Goal: Task Accomplishment & Management: Complete application form

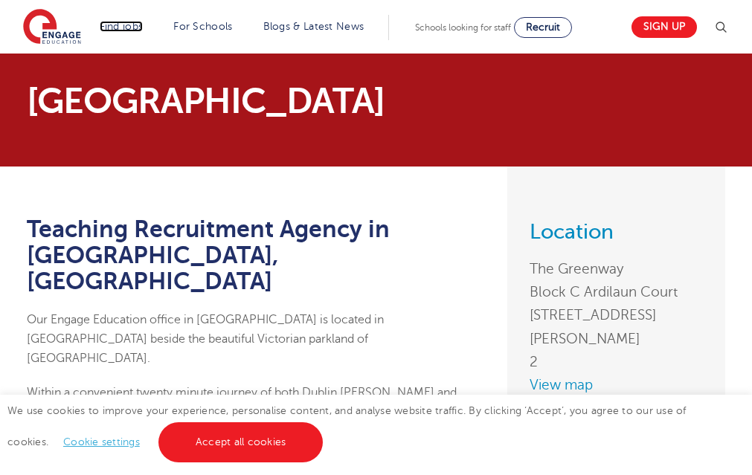
click at [138, 26] on link "Find jobs" at bounding box center [122, 26] width 44 height 11
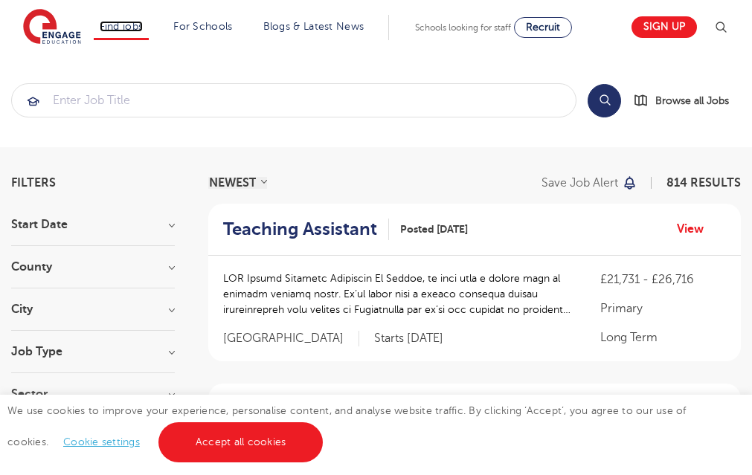
click at [130, 30] on link "Find jobs" at bounding box center [122, 26] width 44 height 11
click at [0, 0] on link "Jobs in SEND" at bounding box center [0, 0] width 0 height 0
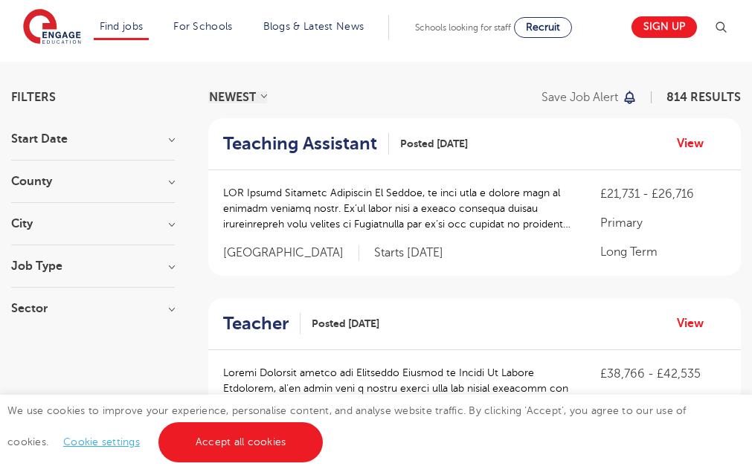
scroll to position [89, 0]
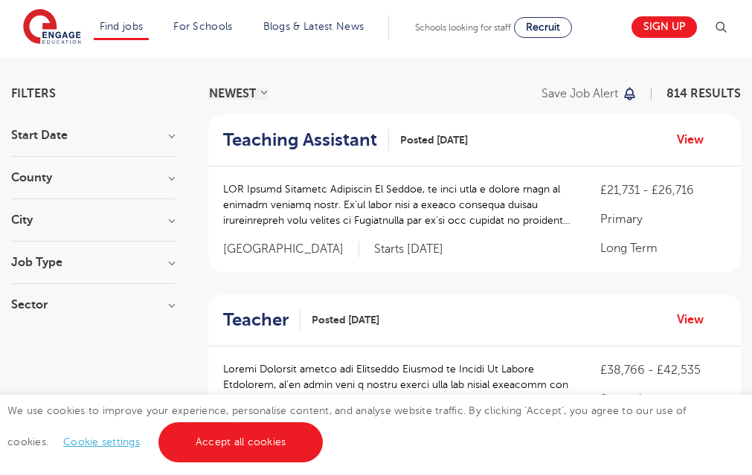
drag, startPoint x: 499, startPoint y: 274, endPoint x: 523, endPoint y: 273, distance: 23.9
click at [687, 325] on link "View" at bounding box center [696, 319] width 38 height 19
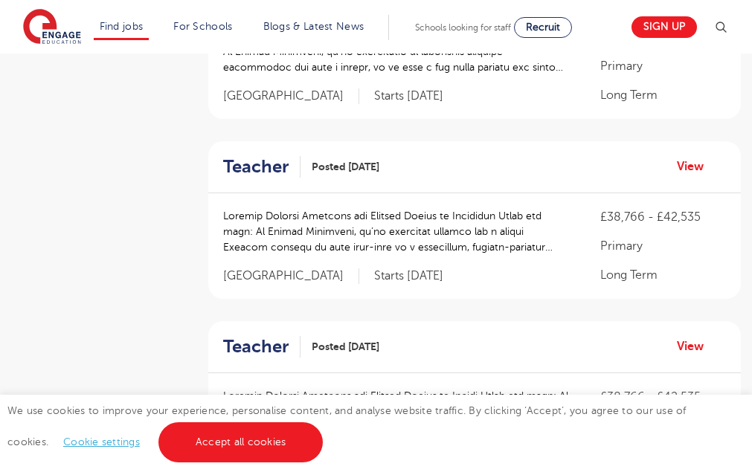
scroll to position [625, 0]
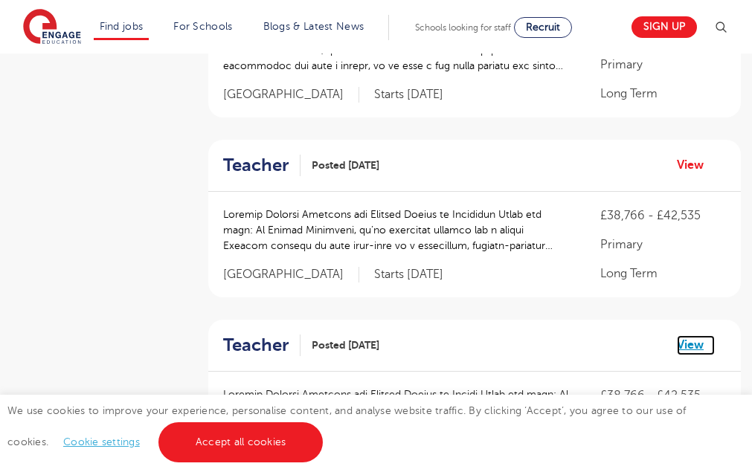
click at [688, 343] on link "View" at bounding box center [696, 344] width 38 height 19
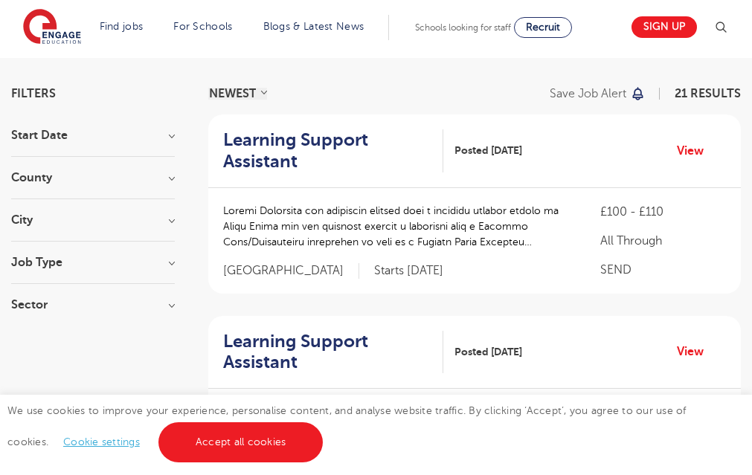
scroll to position [119, 0]
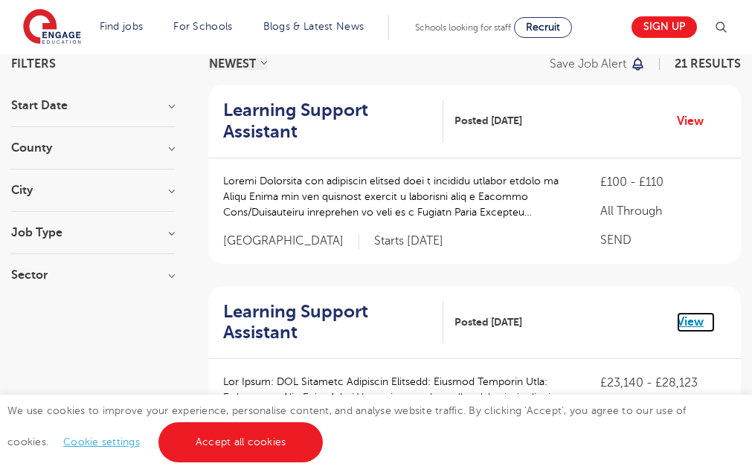
click at [698, 319] on link "View" at bounding box center [696, 321] width 38 height 19
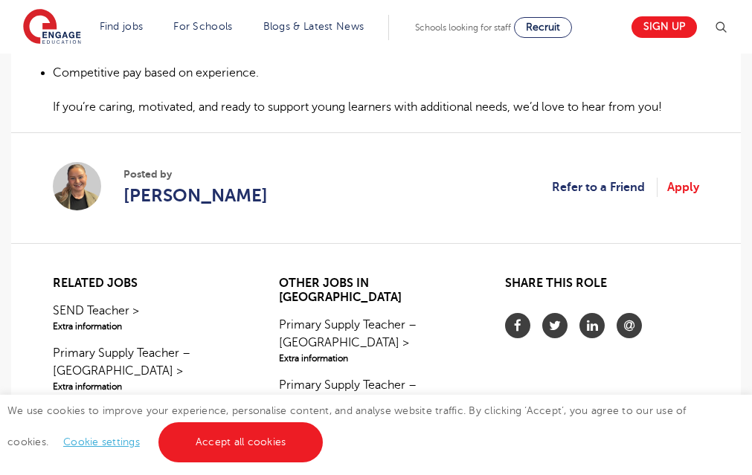
scroll to position [1250, 0]
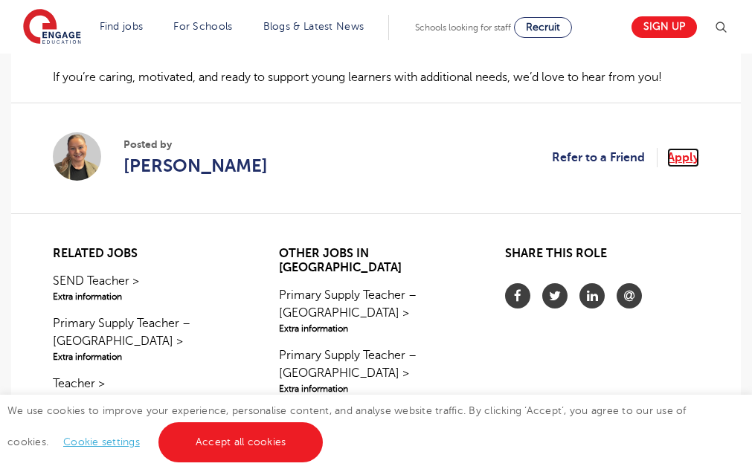
click at [682, 158] on link "Apply" at bounding box center [683, 157] width 32 height 19
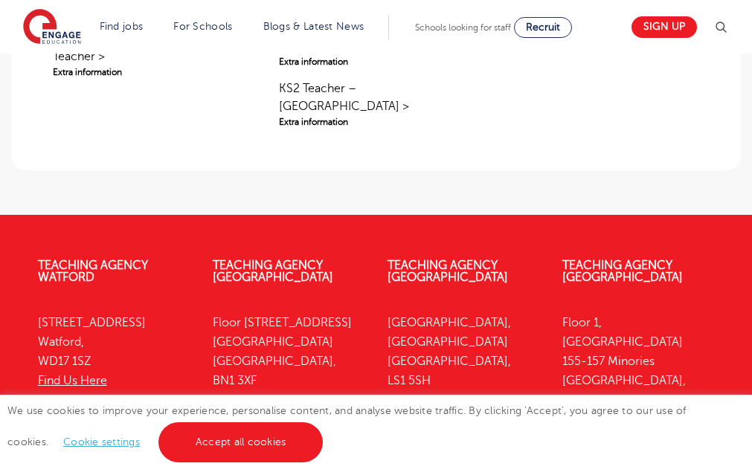
scroll to position [1666, 0]
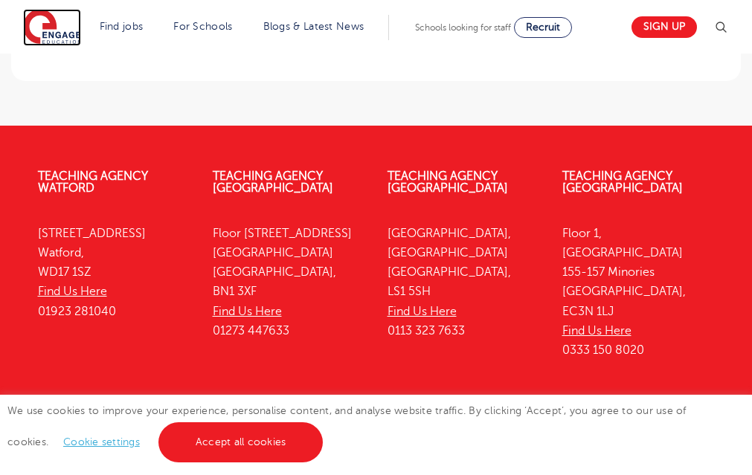
click at [39, 21] on img at bounding box center [52, 27] width 58 height 37
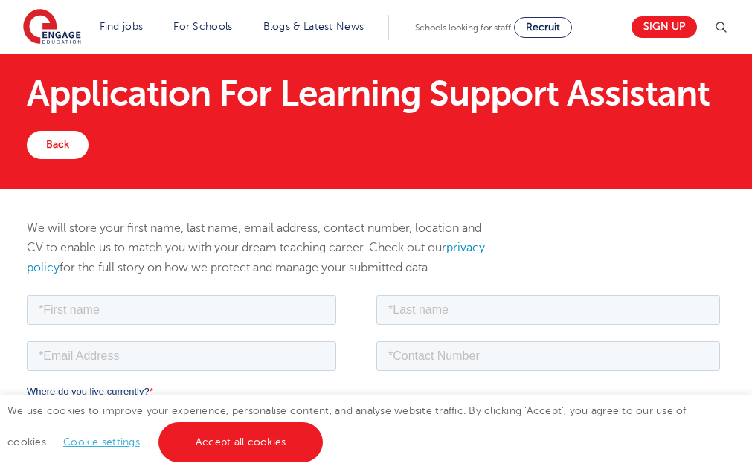
scroll to position [30, 0]
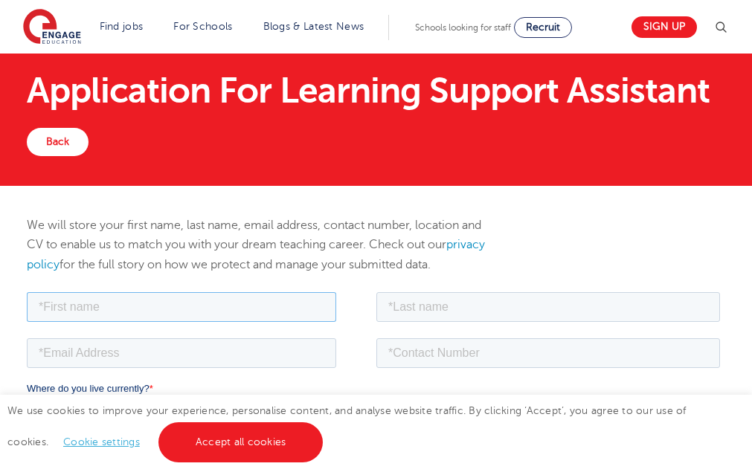
click at [99, 310] on input "text" at bounding box center [180, 307] width 309 height 30
click at [83, 304] on input "text" at bounding box center [180, 307] width 309 height 30
type input "l"
click at [48, 296] on input "LINDELWA FAIT" at bounding box center [180, 307] width 309 height 30
click at [126, 316] on input "LINDELWA FAIT" at bounding box center [180, 307] width 309 height 30
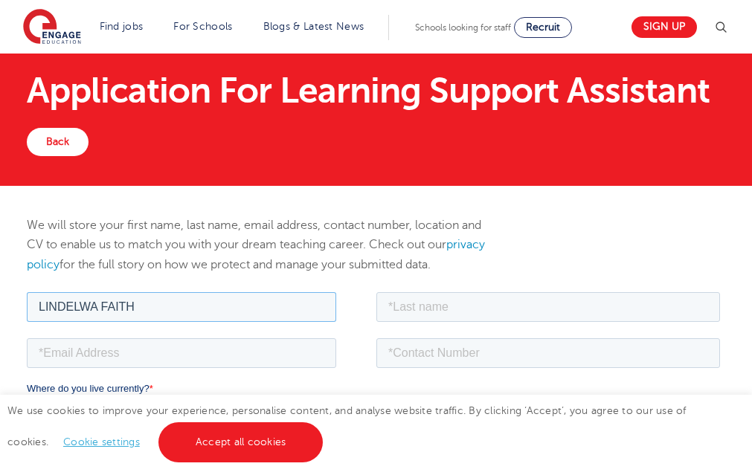
type input "LINDELWA FAITH"
click at [432, 309] on input "text" at bounding box center [548, 307] width 344 height 30
type input "NKOLOTHI"
click at [228, 347] on input "email" at bounding box center [180, 353] width 309 height 30
type input "lindelwankolothi@gmail.com"
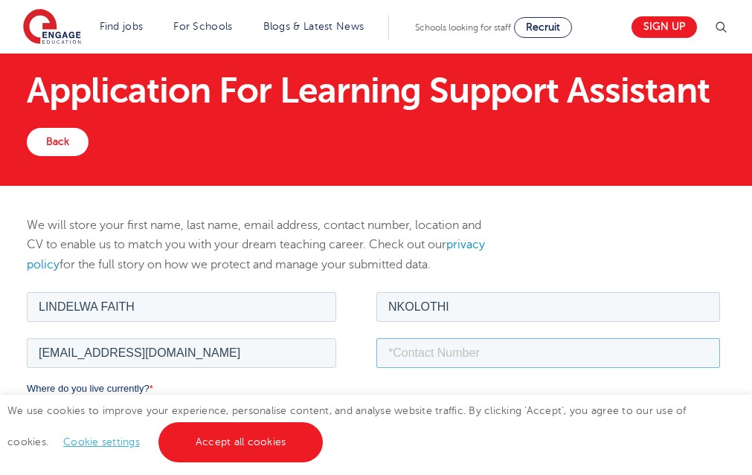
click at [423, 355] on input "tel" at bounding box center [548, 353] width 344 height 30
click at [423, 355] on input "082477126" at bounding box center [548, 353] width 344 height 30
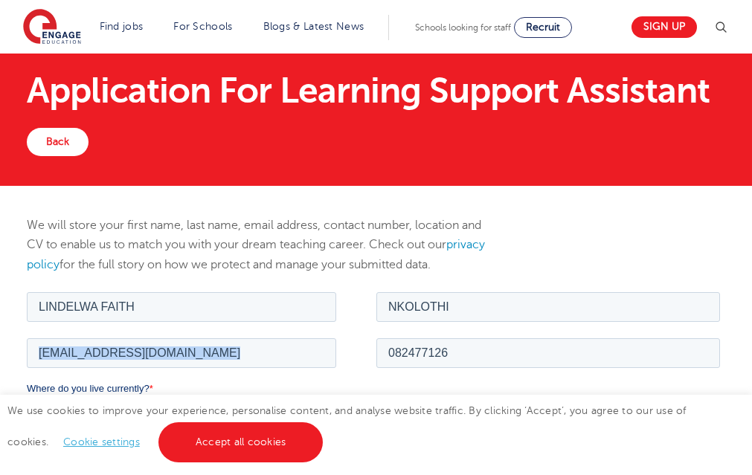
drag, startPoint x: 434, startPoint y: 373, endPoint x: 459, endPoint y: 346, distance: 36.8
click at [459, 346] on fieldset "lindelwankolothi@gmail.com 082477126" at bounding box center [375, 358] width 699 height 46
click at [459, 346] on input "082477126" at bounding box center [548, 353] width 344 height 30
type input "0824771264"
click at [161, 385] on label "Where do you live currently? *" at bounding box center [375, 388] width 699 height 15
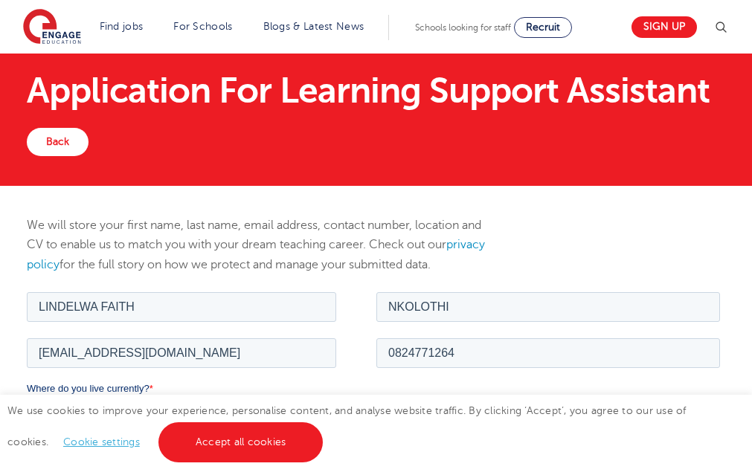
click at [161, 399] on select "Please Select UK Canada Ireland Australia New Zealand Europe USA South Africa J…" at bounding box center [372, 414] width 693 height 30
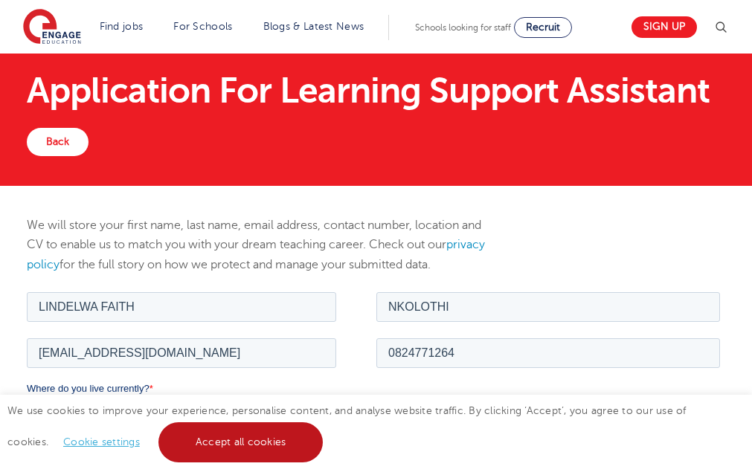
click at [208, 439] on link "Accept all cookies" at bounding box center [240, 443] width 165 height 40
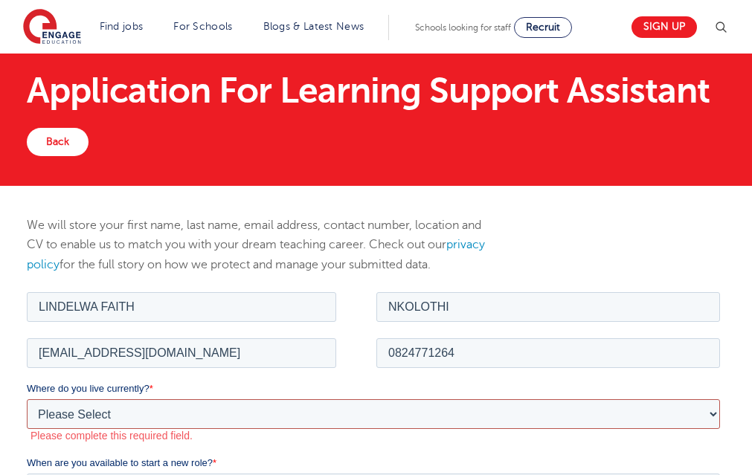
click at [131, 410] on select "Please Select UK Canada Ireland Australia New Zealand Europe USA South Africa J…" at bounding box center [372, 414] width 693 height 30
select select "South Africa"
click at [26, 399] on select "Please Select UK Canada Ireland Australia New Zealand Europe USA South Africa J…" at bounding box center [372, 414] width 693 height 30
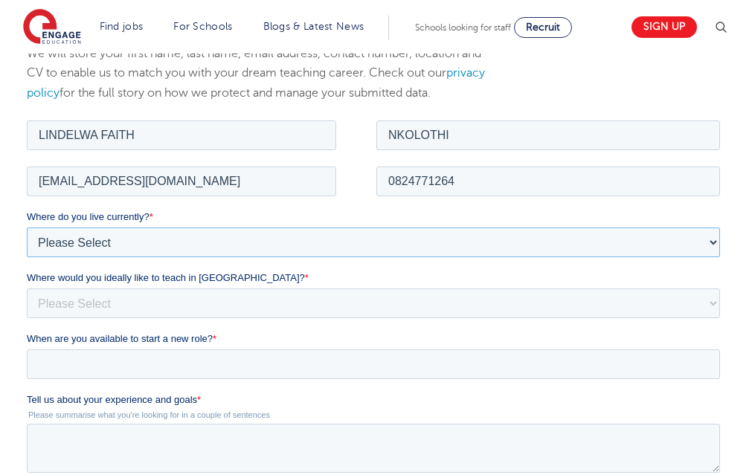
scroll to position [208, 0]
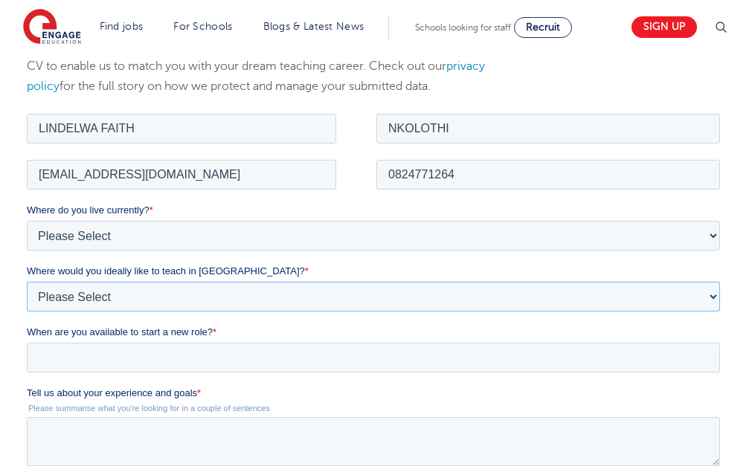
click at [163, 305] on select "Please Select I'm flexible! London Any city in England Greater London/Home Coun…" at bounding box center [372, 296] width 693 height 30
select select "Regional- with access to Public transport"
click at [26, 281] on select "Please Select I'm flexible! London Any city in England Greater London/Home Coun…" at bounding box center [372, 296] width 693 height 30
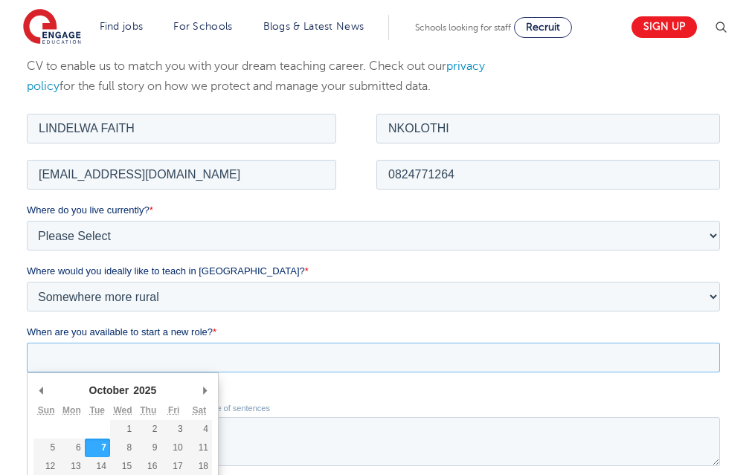
click at [143, 354] on input "When are you available to start a new role? *" at bounding box center [372, 357] width 693 height 30
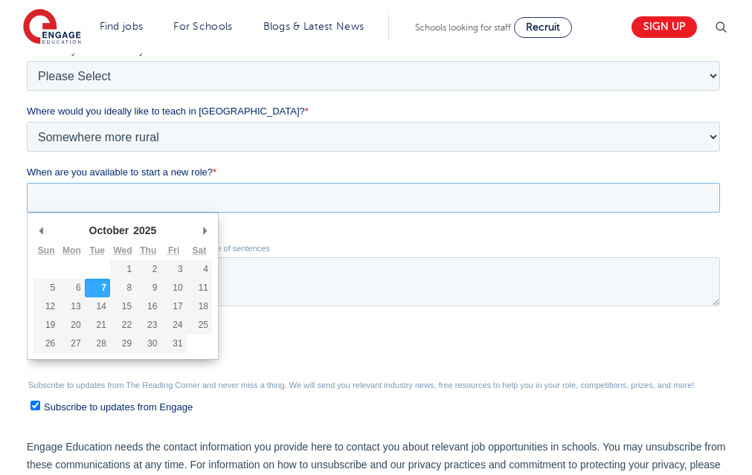
scroll to position [387, 0]
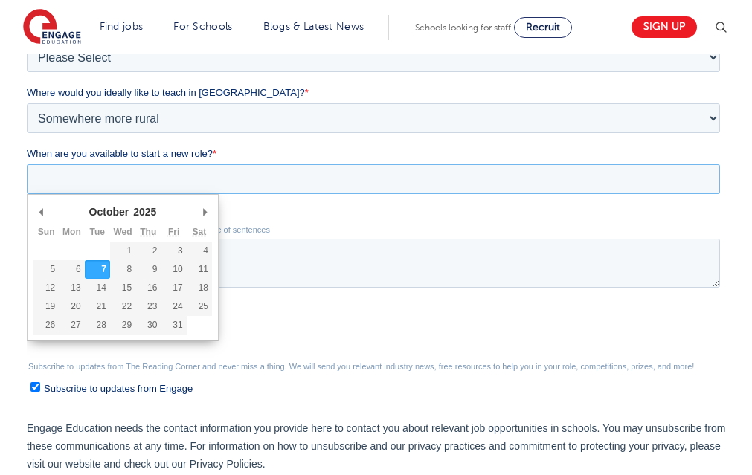
type div "2025-10-31"
type input "2025/10/31"
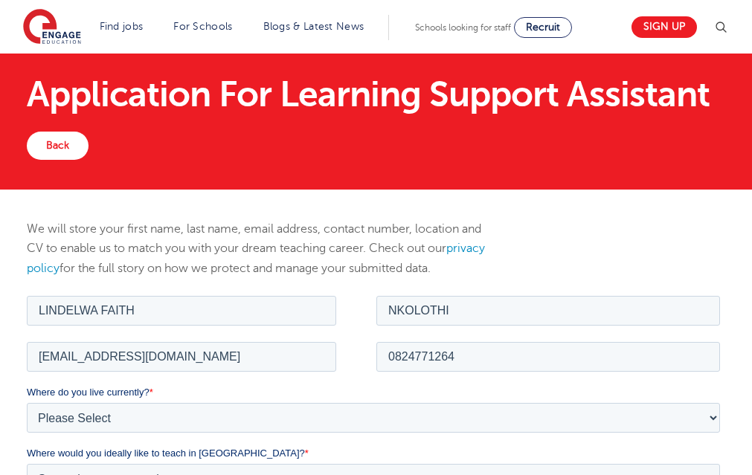
scroll to position [0, 0]
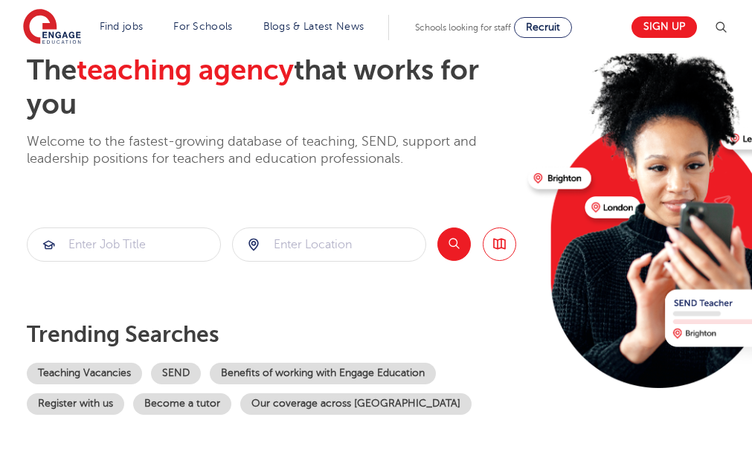
scroll to position [119, 0]
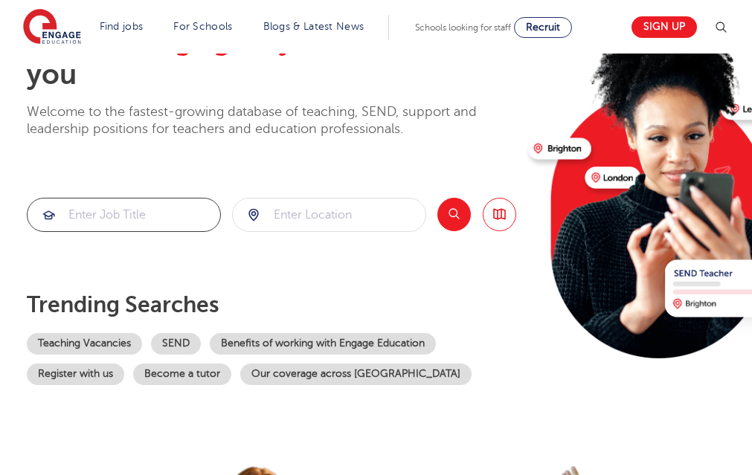
click at [106, 215] on input "search" at bounding box center [124, 215] width 193 height 33
click at [128, 232] on div "The teaching agency that works for you Welcome to the fastest-growing database …" at bounding box center [271, 205] width 489 height 362
click at [118, 225] on input "search" at bounding box center [124, 215] width 193 height 33
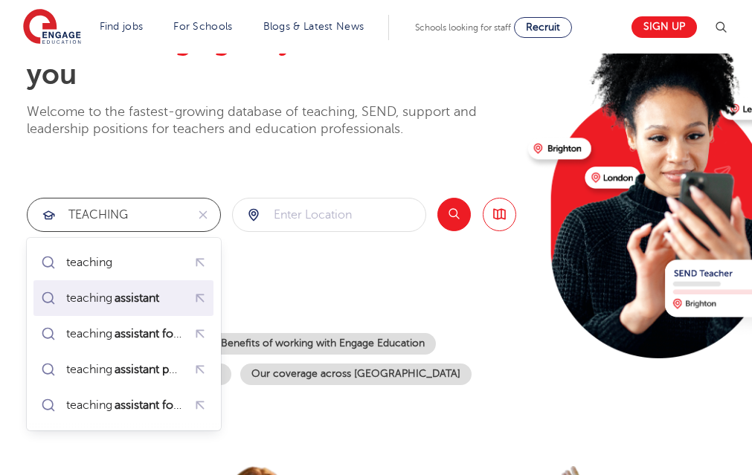
click at [148, 303] on mark "assistant" at bounding box center [136, 298] width 49 height 18
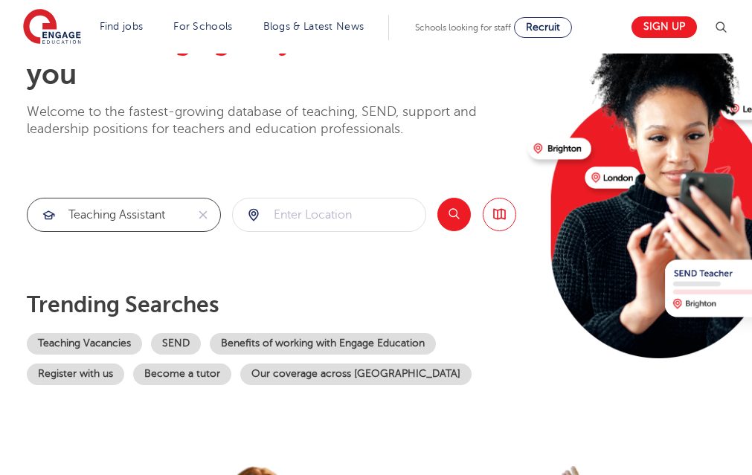
type input "teaching assistant"
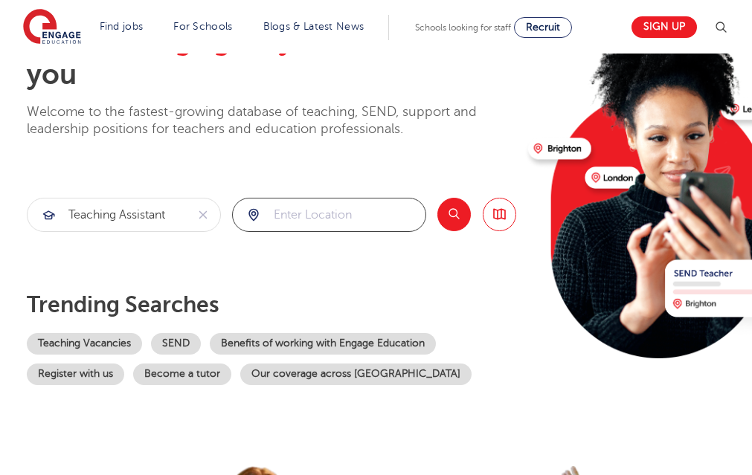
click at [354, 216] on input "search" at bounding box center [329, 215] width 193 height 33
click at [257, 220] on div at bounding box center [329, 215] width 193 height 33
click at [326, 219] on input "search" at bounding box center [329, 215] width 193 height 33
type input "CORK"
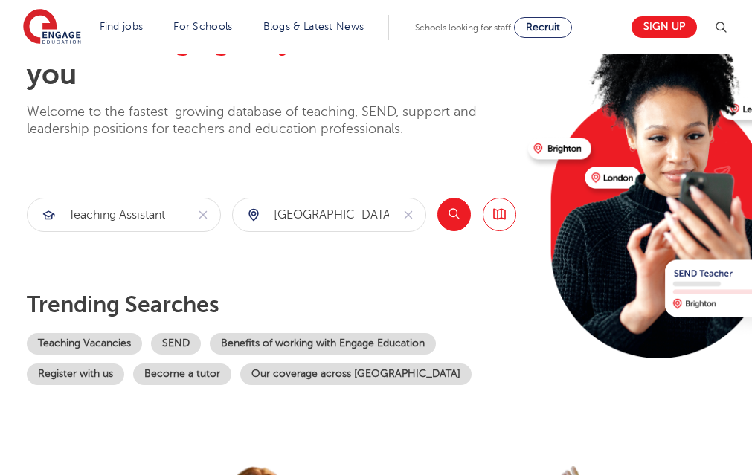
click at [456, 210] on button "Search" at bounding box center [453, 214] width 33 height 33
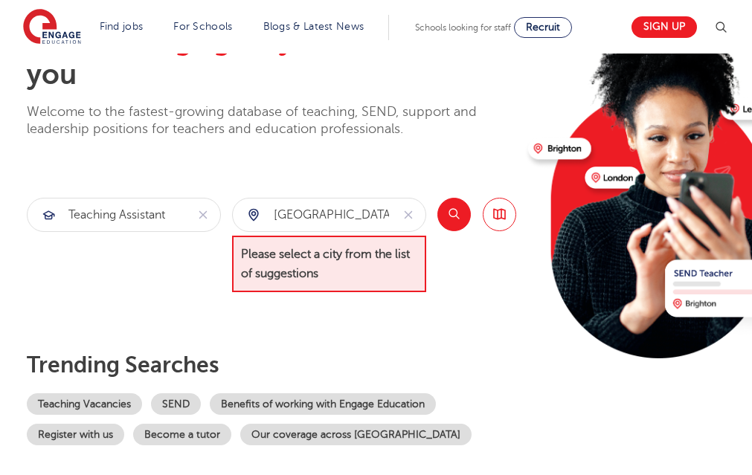
click at [495, 283] on div "Search Browse all Jobs" at bounding box center [476, 245] width 79 height 95
click at [472, 309] on div "The teaching agency that works for you Welcome to the fastest-growing database …" at bounding box center [271, 235] width 489 height 422
click at [282, 286] on span "Please select a city from the list of suggestions" at bounding box center [329, 264] width 194 height 57
drag, startPoint x: 282, startPoint y: 286, endPoint x: 173, endPoint y: 282, distance: 109.4
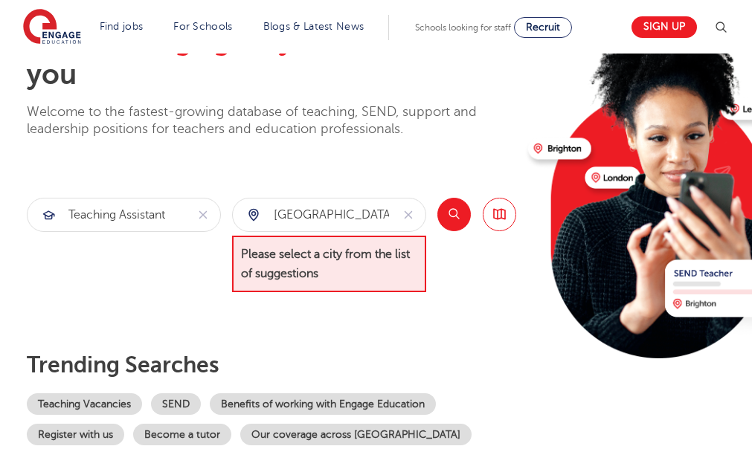
click at [173, 282] on div "teaching assistant" at bounding box center [124, 245] width 194 height 95
click at [257, 216] on div "CORK" at bounding box center [312, 215] width 159 height 33
click at [359, 261] on span "Please select a city from the list of suggestions" at bounding box center [329, 264] width 194 height 57
click at [301, 269] on span "Please select a city from the list of suggestions" at bounding box center [329, 264] width 194 height 57
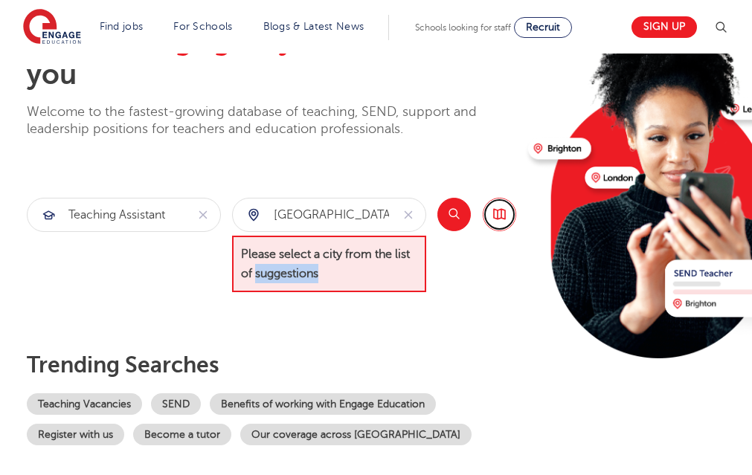
click at [495, 215] on link "Browse all Jobs" at bounding box center [499, 214] width 33 height 33
click at [178, 402] on link "SEND" at bounding box center [176, 405] width 50 height 22
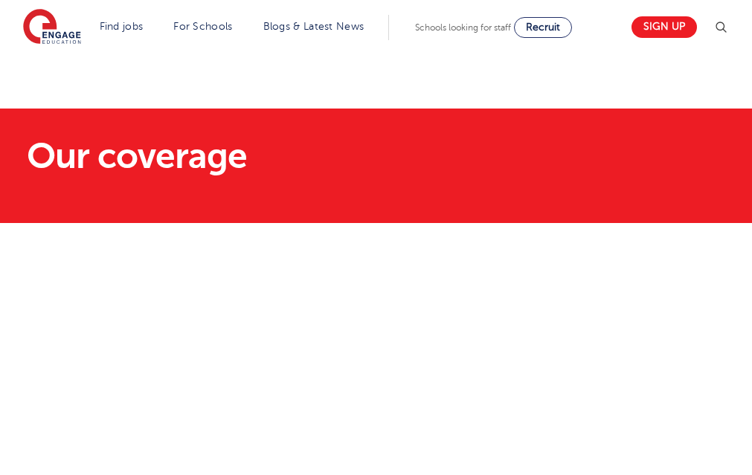
click at [412, 211] on section "Our coverage" at bounding box center [376, 166] width 752 height 115
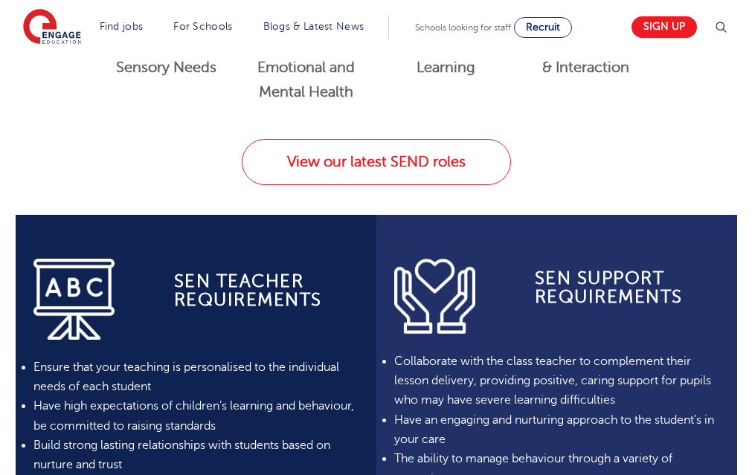
scroll to position [922, 0]
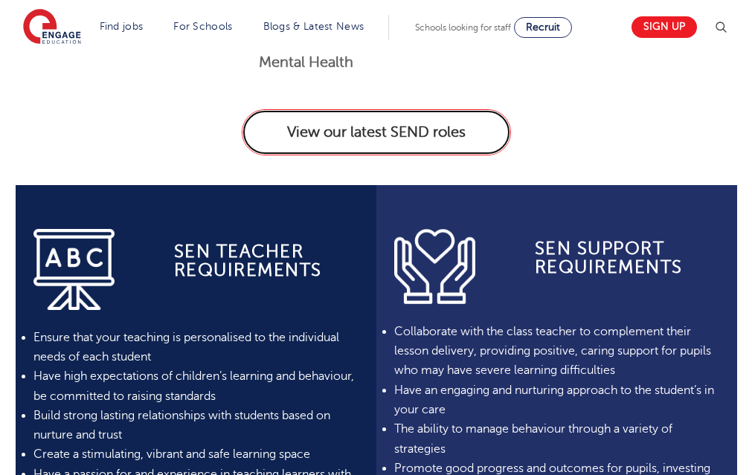
click at [368, 134] on link "View our latest SEND roles" at bounding box center [376, 132] width 269 height 46
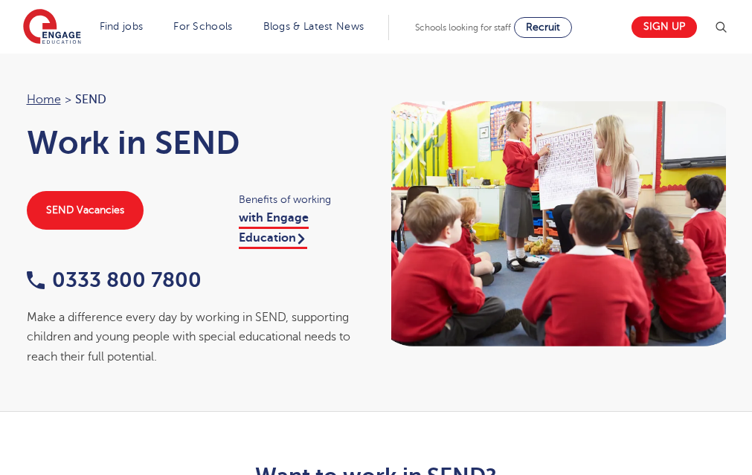
scroll to position [0, 0]
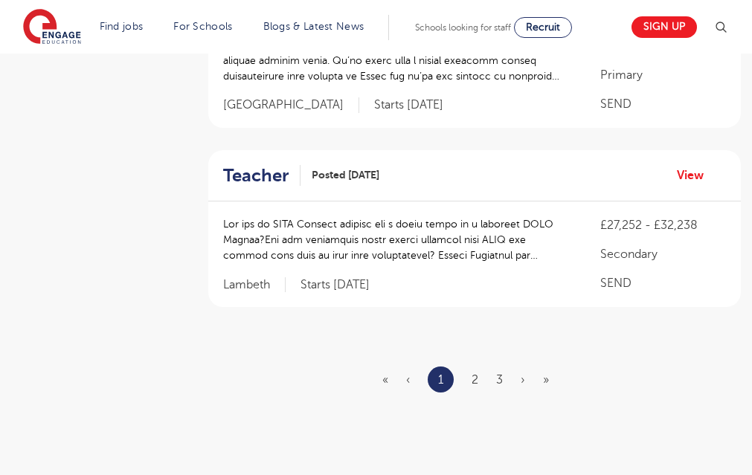
scroll to position [1934, 0]
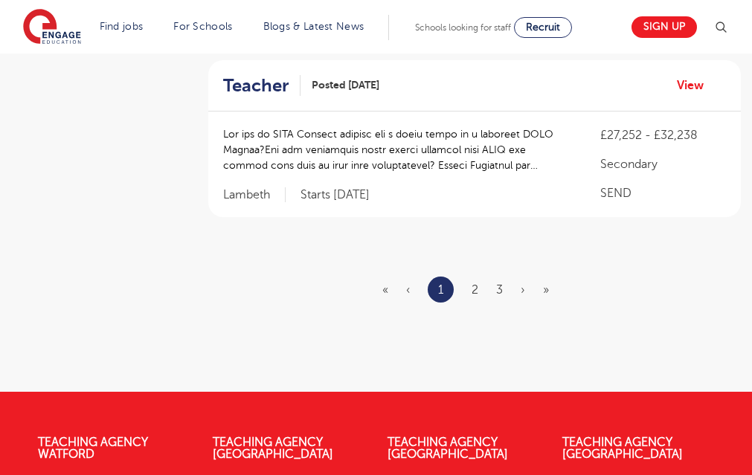
click at [480, 277] on ul "« ‹ 1 2 3 › »" at bounding box center [474, 290] width 184 height 26
click at [477, 283] on link "2" at bounding box center [475, 289] width 7 height 13
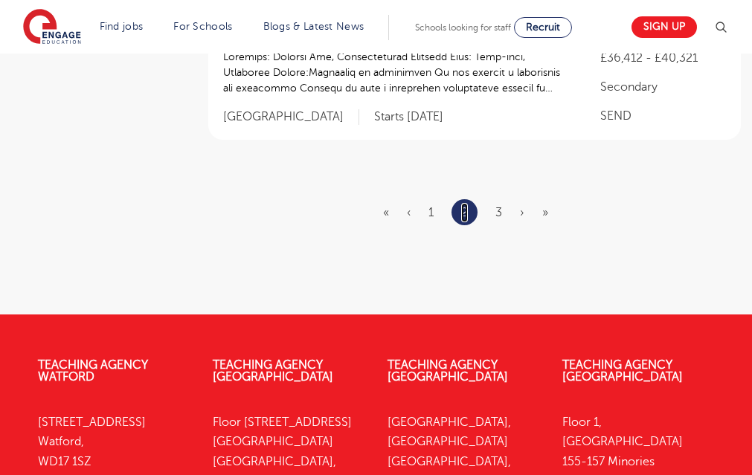
scroll to position [2023, 0]
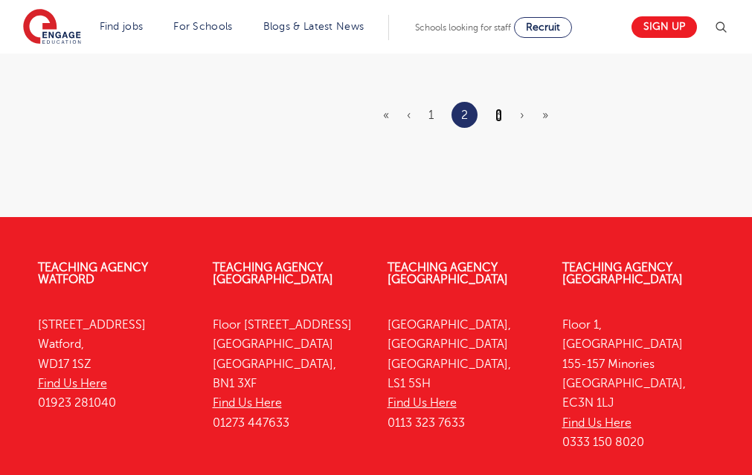
click at [501, 111] on link "3" at bounding box center [498, 115] width 7 height 13
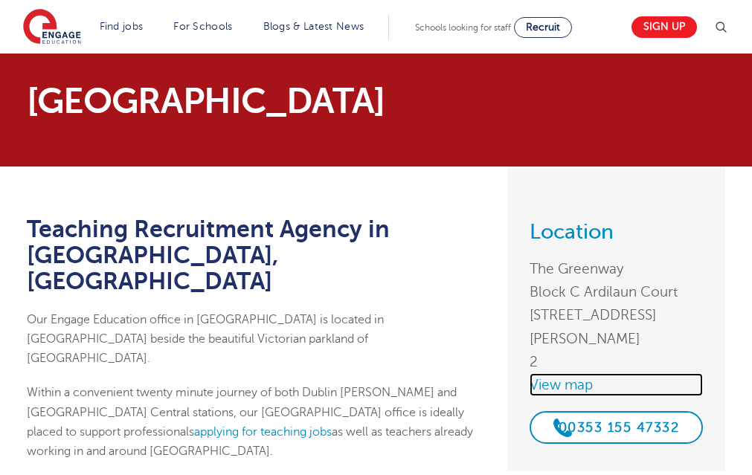
click at [561, 381] on link "View map" at bounding box center [616, 384] width 173 height 23
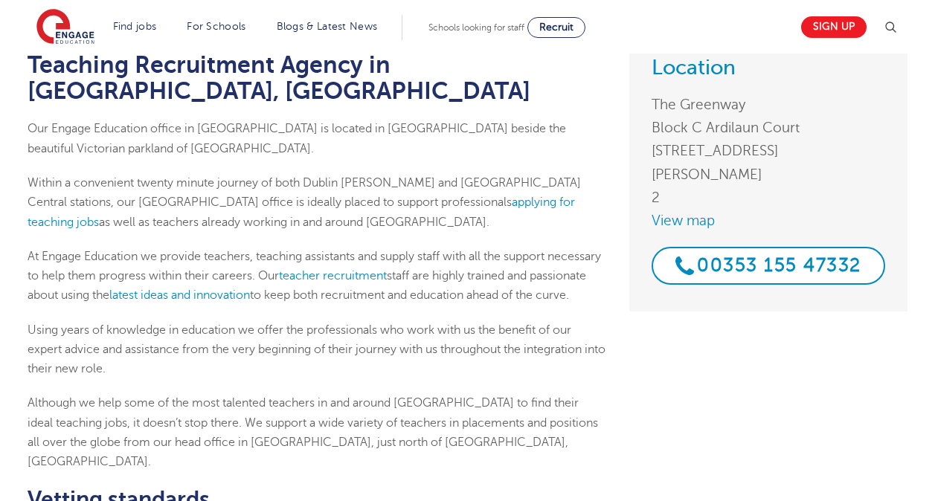
scroll to position [179, 0]
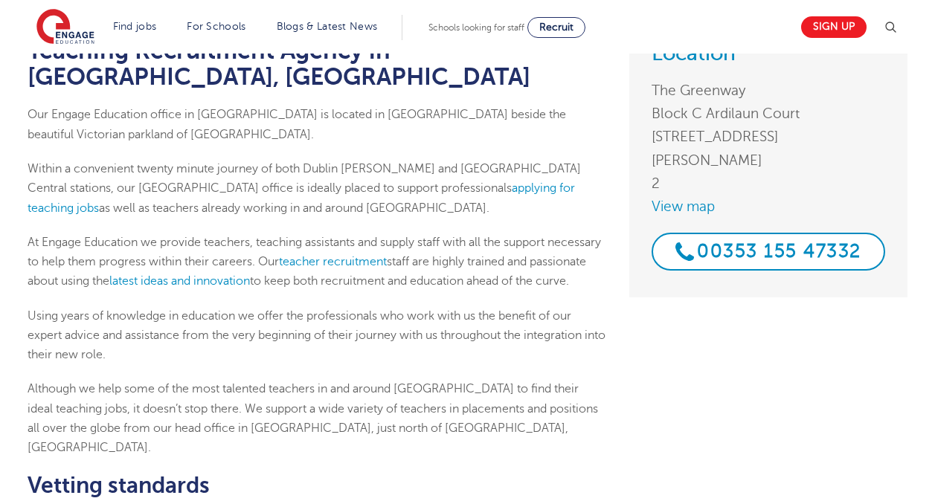
click at [533, 246] on p "At Engage Education we provide teachers, teaching assistants and supply staff w…" at bounding box center [317, 262] width 579 height 59
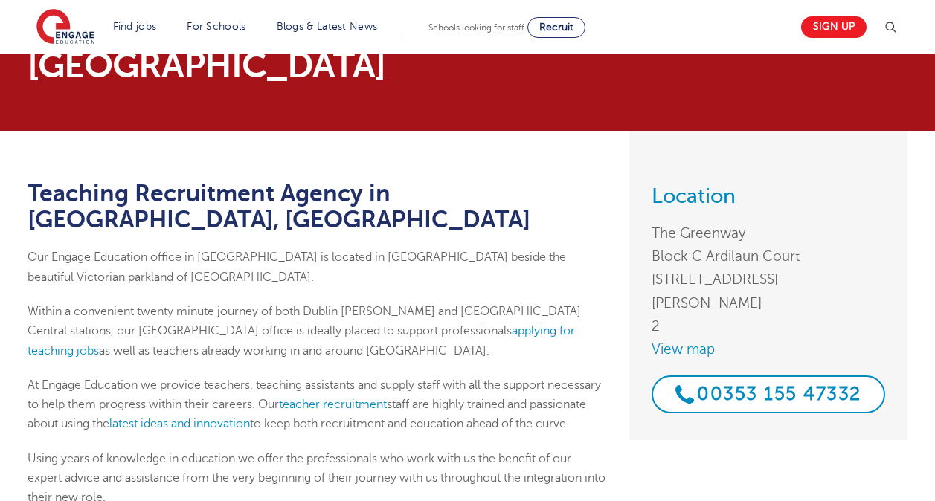
scroll to position [0, 0]
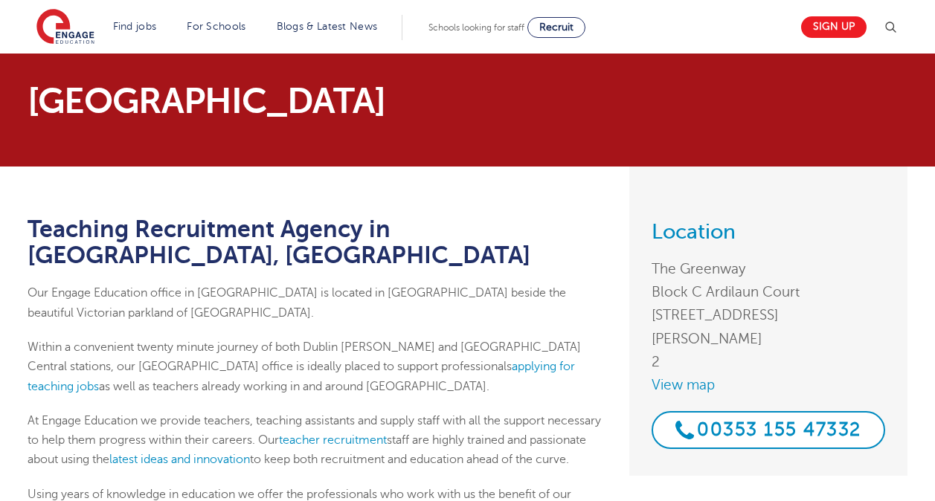
click at [144, 19] on li "Find jobs All vacancies We have one of the UK's largest database. and with hund…" at bounding box center [135, 27] width 56 height 25
click at [143, 29] on link "Find jobs" at bounding box center [135, 26] width 44 height 11
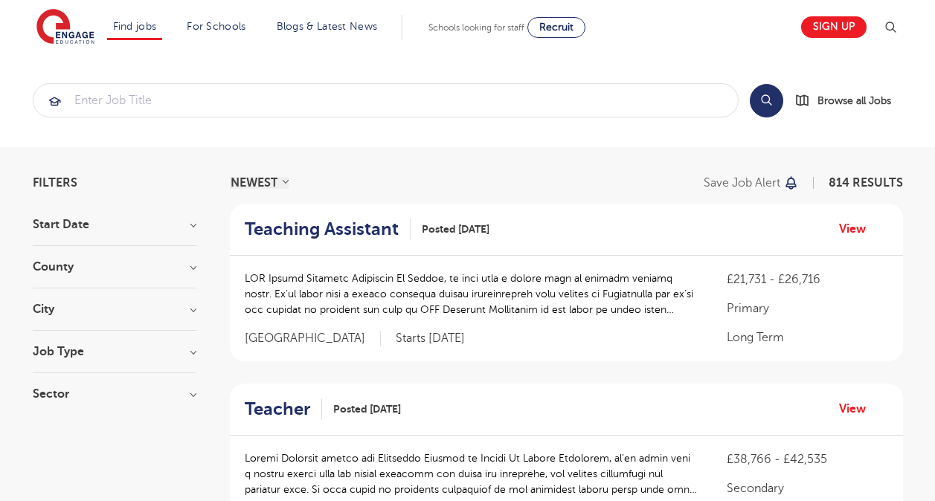
click at [0, 0] on link "Jobs in SEND" at bounding box center [0, 0] width 0 height 0
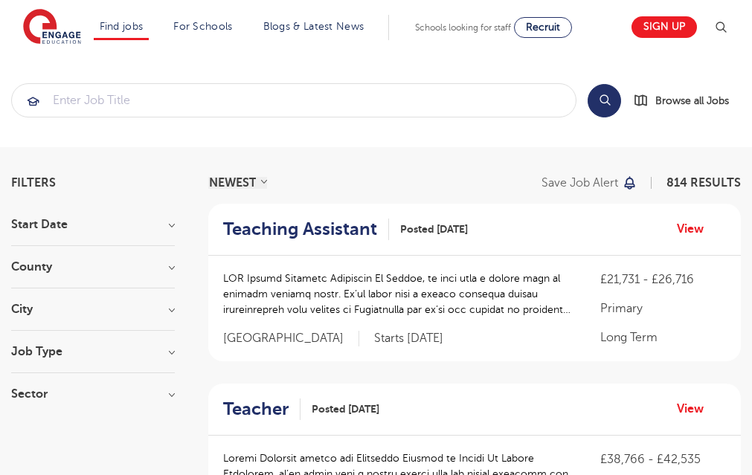
click at [0, 0] on link "Jobs in SEND" at bounding box center [0, 0] width 0 height 0
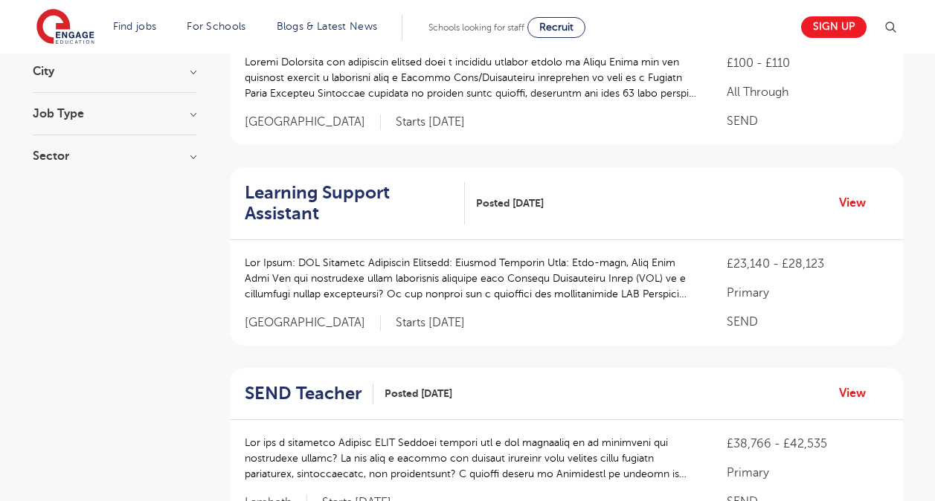
scroll to position [268, 0]
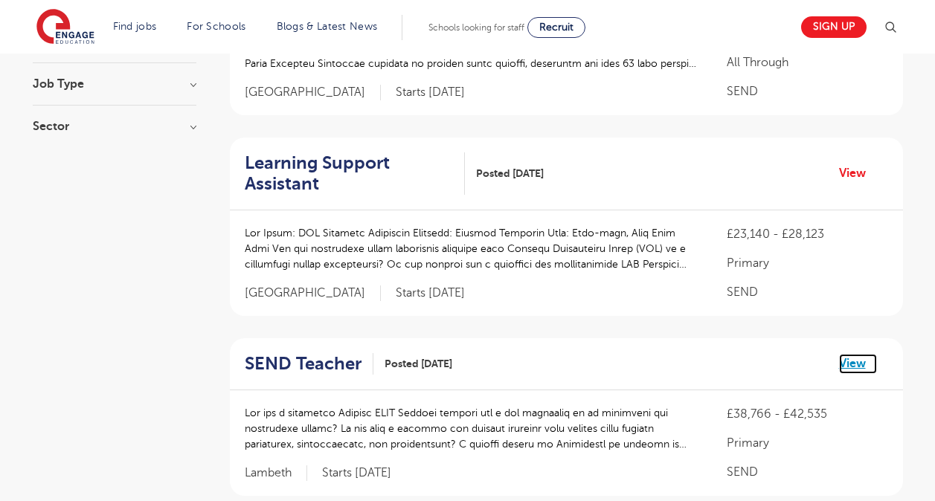
click at [841, 368] on link "View" at bounding box center [858, 363] width 38 height 19
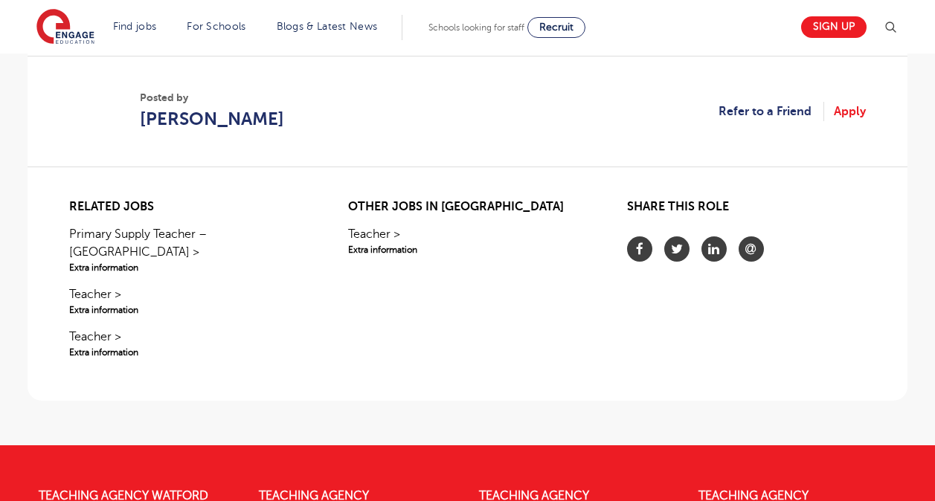
scroll to position [893, 0]
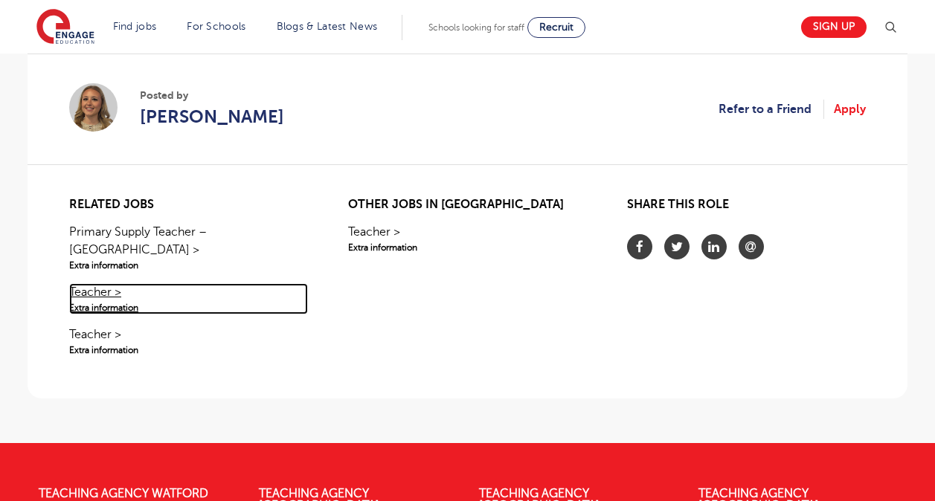
click at [113, 301] on span "Extra information" at bounding box center [188, 307] width 239 height 13
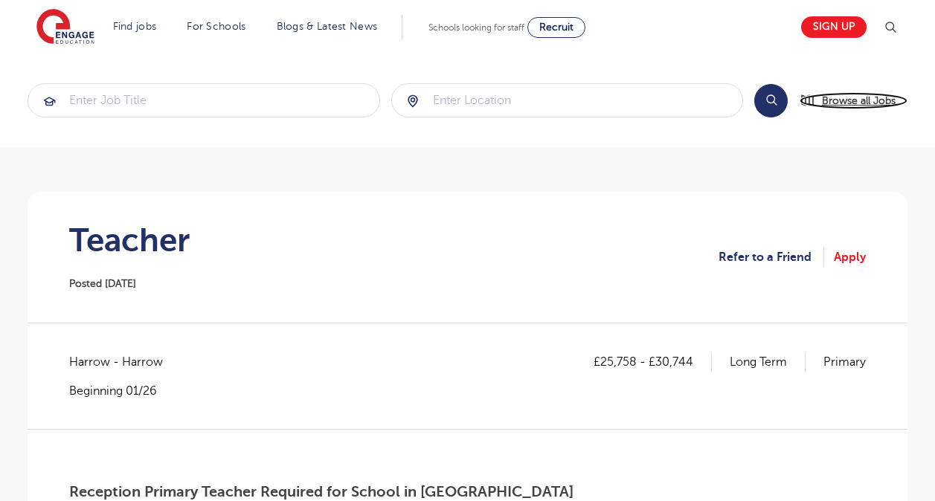
click at [852, 97] on span "Browse all Jobs" at bounding box center [859, 100] width 74 height 17
click at [0, 0] on link "Primary school roles" at bounding box center [0, 0] width 0 height 0
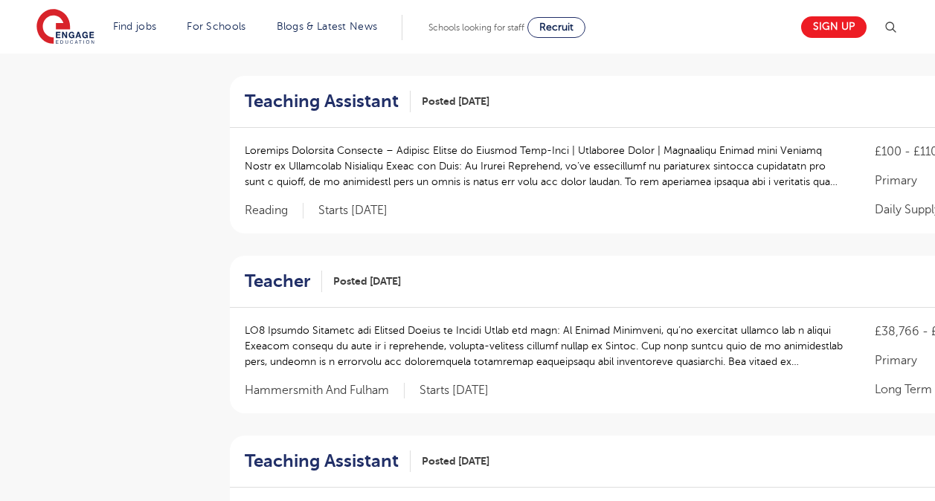
scroll to position [1279, 0]
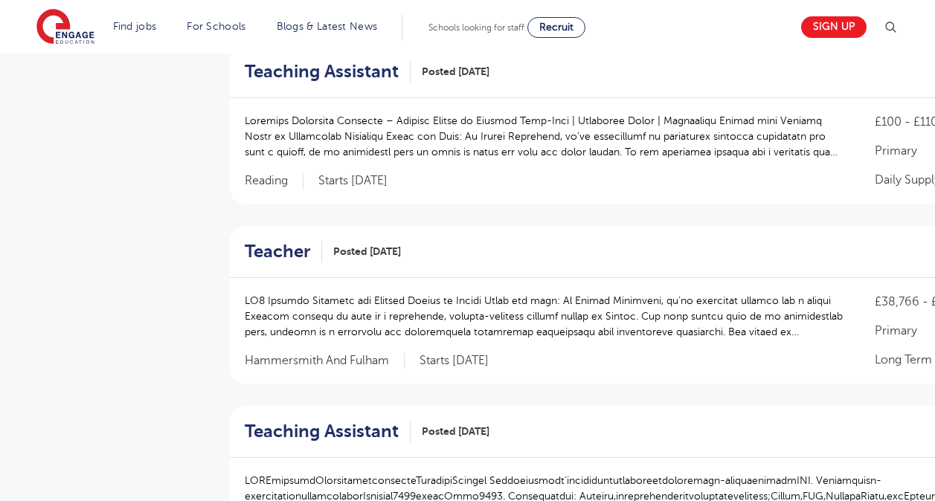
click at [238, 179] on div "£100 - £110 Primary Daily Supply Reading Starts [DATE]" at bounding box center [665, 151] width 870 height 106
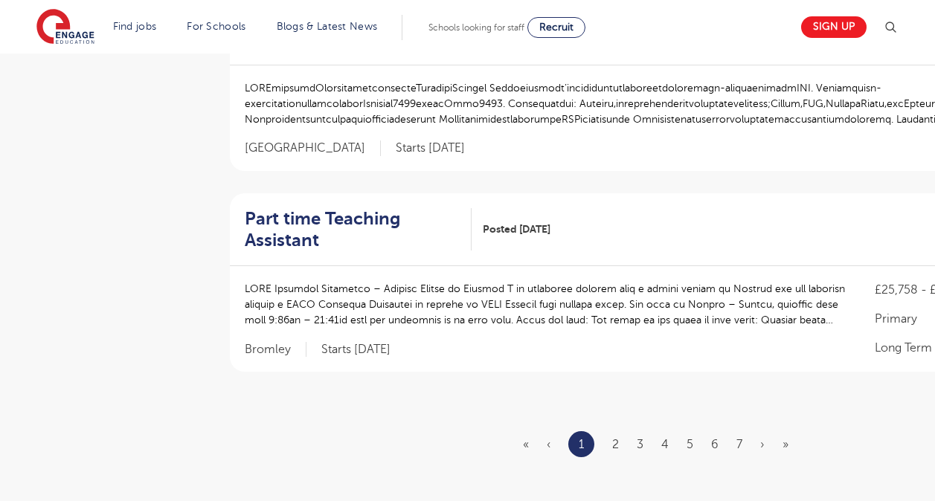
scroll to position [1666, 0]
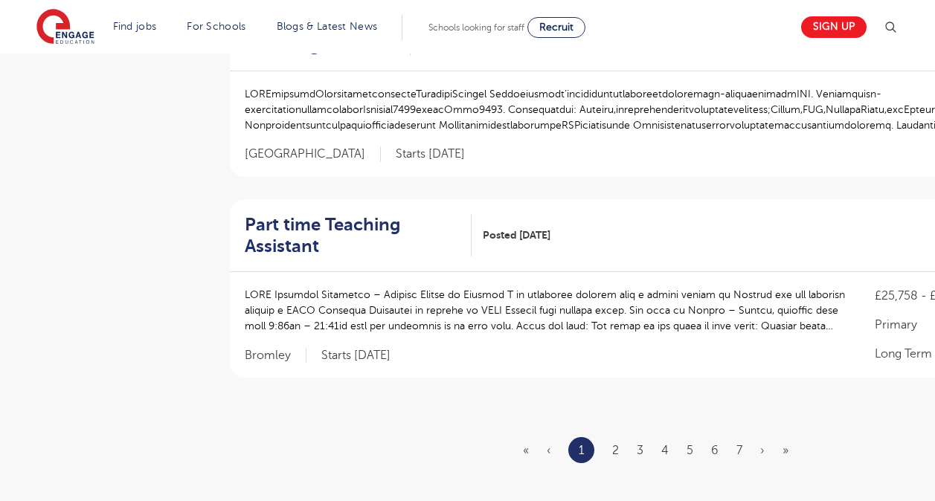
drag, startPoint x: 923, startPoint y: 16, endPoint x: 826, endPoint y: 20, distance: 96.8
click at [826, 20] on header "Find jobs All vacancies We have one of the UK's largest database. and with hund…" at bounding box center [467, 27] width 935 height 54
click at [835, 28] on link "Sign up" at bounding box center [833, 27] width 65 height 22
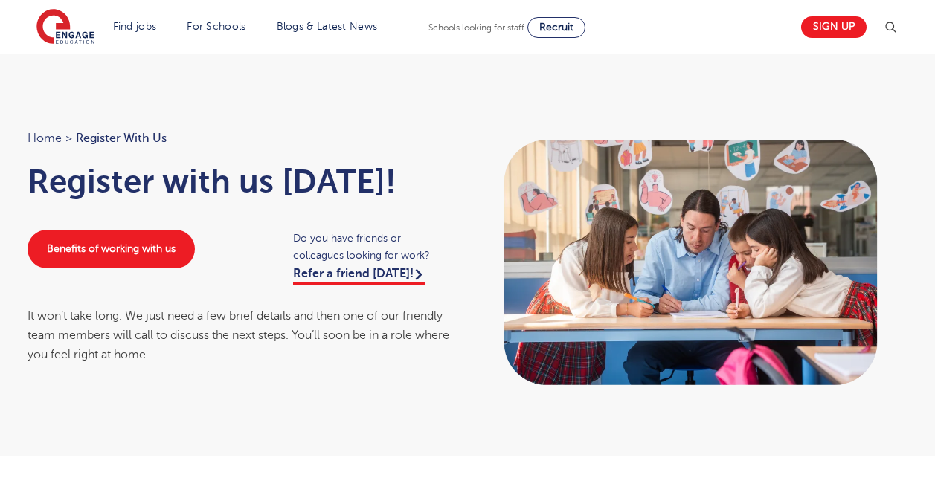
click at [129, 132] on span "Register with us" at bounding box center [121, 138] width 91 height 19
click at [51, 141] on link "Home" at bounding box center [45, 138] width 34 height 13
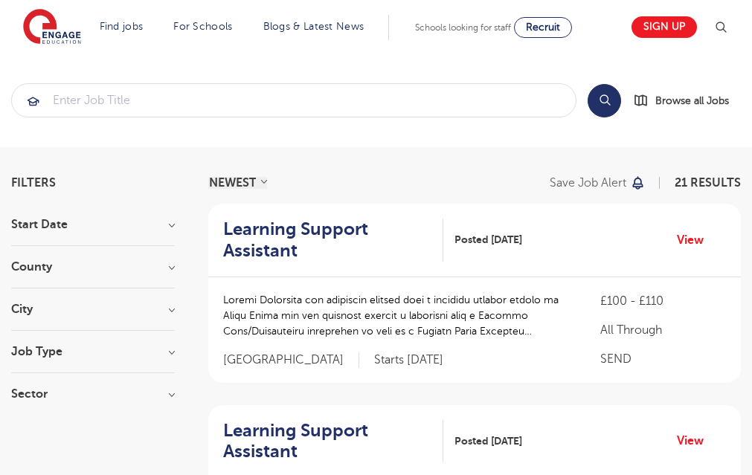
click at [146, 276] on div "County Hertfordshire 5 Leeds 5 Kirklees 3 Islington 2 Lambeth 2 Show more" at bounding box center [93, 275] width 164 height 28
click at [172, 263] on h3 "County" at bounding box center [93, 267] width 164 height 12
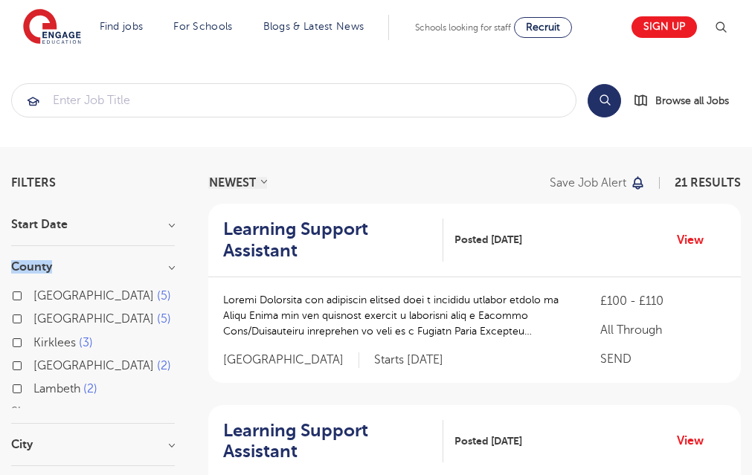
click at [172, 263] on h3 "County" at bounding box center [93, 267] width 164 height 12
click at [173, 226] on h3 "Start Date" at bounding box center [93, 225] width 164 height 12
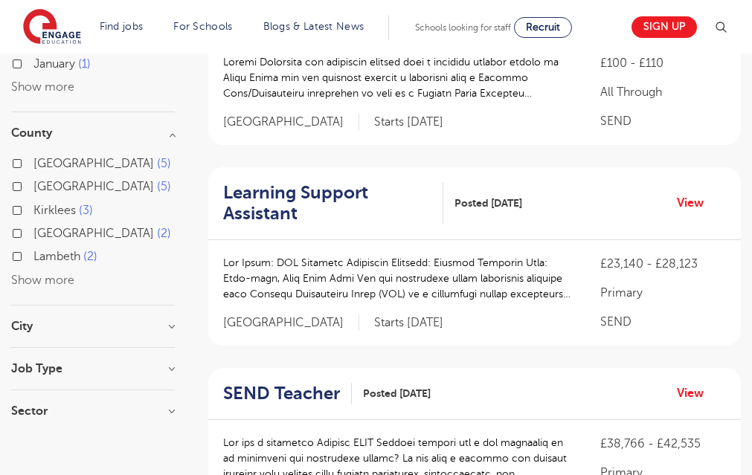
scroll to position [268, 0]
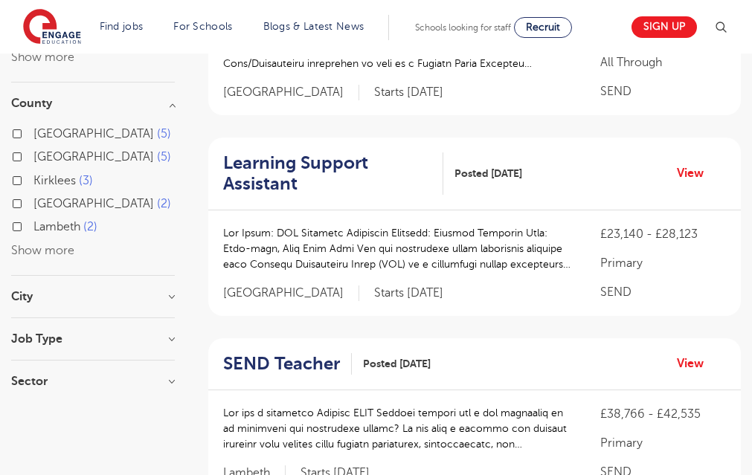
click at [173, 294] on h3 "City" at bounding box center [93, 297] width 164 height 12
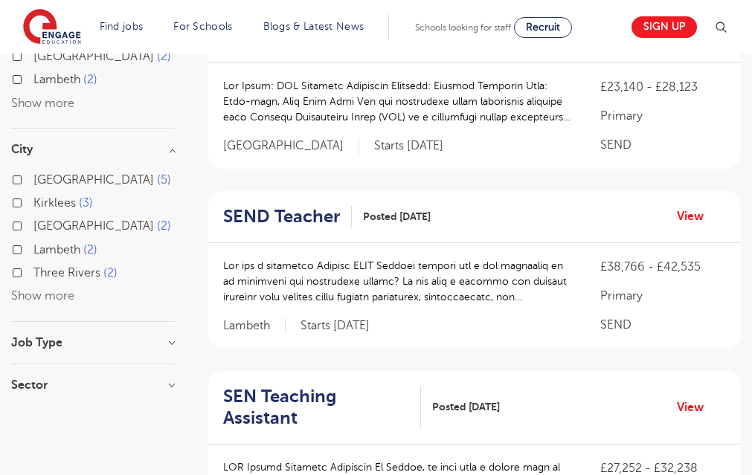
scroll to position [417, 0]
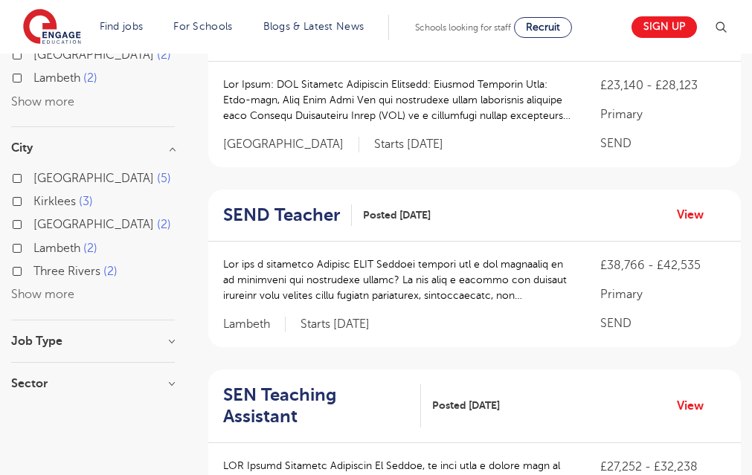
click at [167, 341] on h3 "Job Type" at bounding box center [93, 341] width 164 height 12
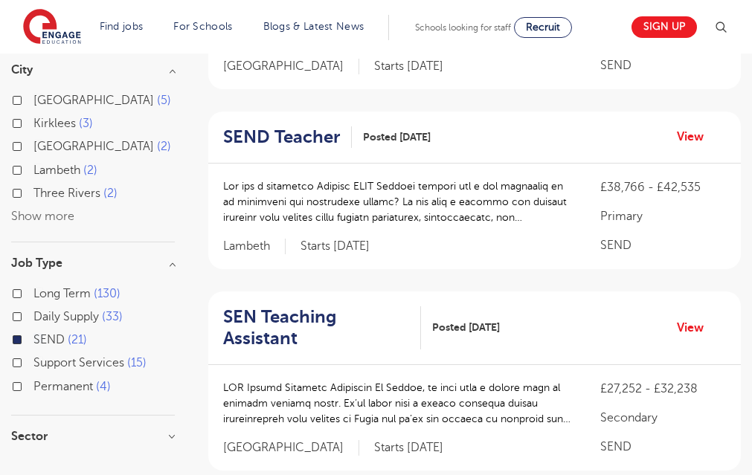
scroll to position [506, 0]
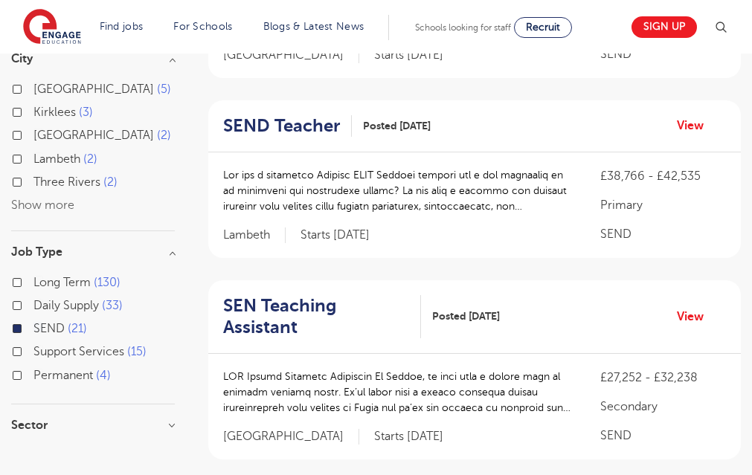
click at [50, 334] on span "SEND" at bounding box center [48, 328] width 31 height 13
click at [43, 332] on input "SEND 21" at bounding box center [38, 327] width 10 height 10
checkbox input "false"
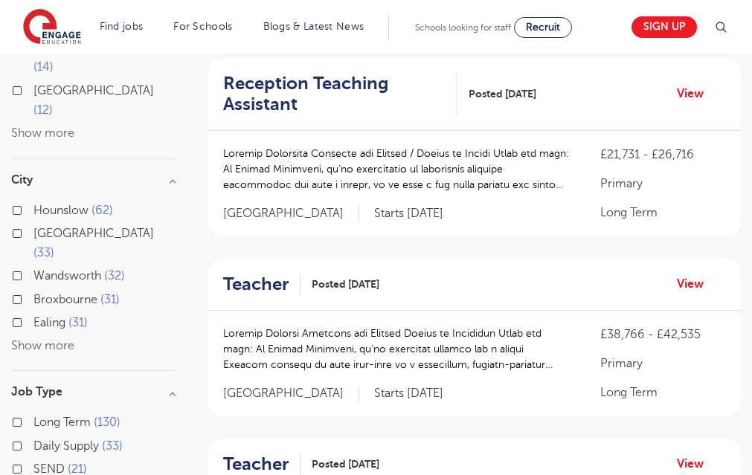
scroll to position [529, 0]
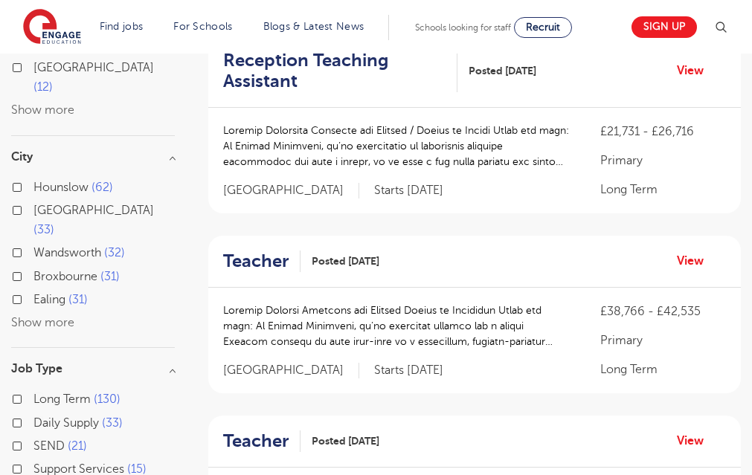
click at [173, 417] on section "Start Date October 112 November 84 January 6 December 1 Show more County London…" at bounding box center [93, 127] width 164 height 874
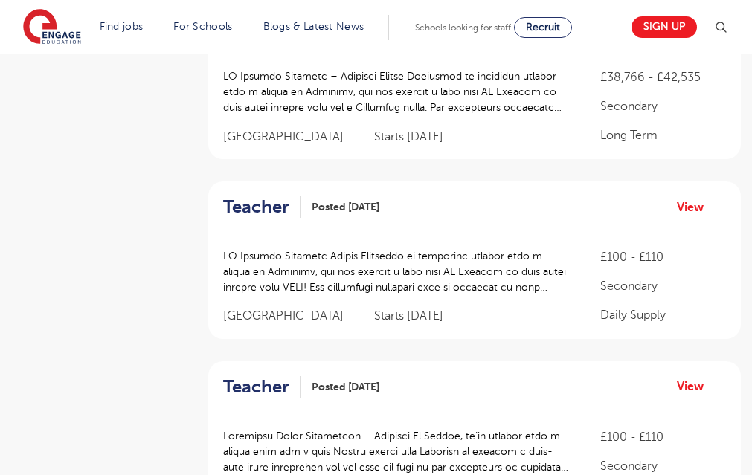
scroll to position [1273, 0]
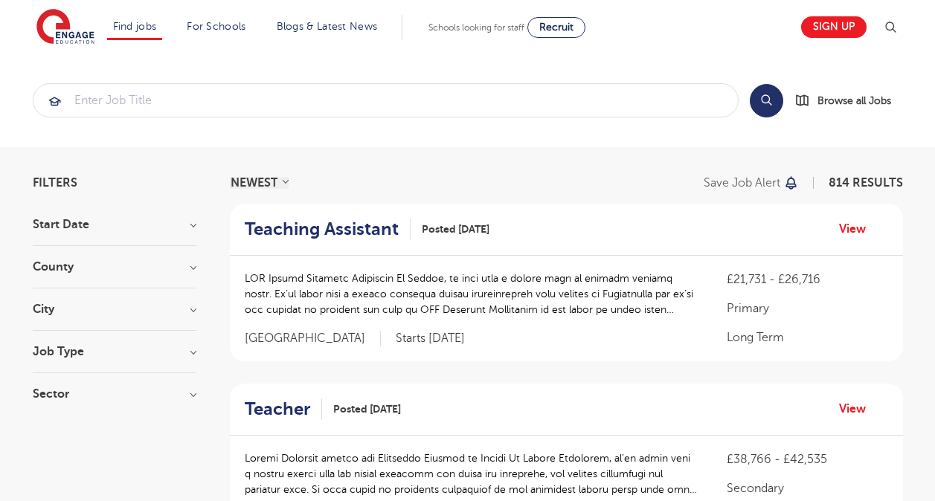
click at [370, 326] on div at bounding box center [471, 302] width 453 height 62
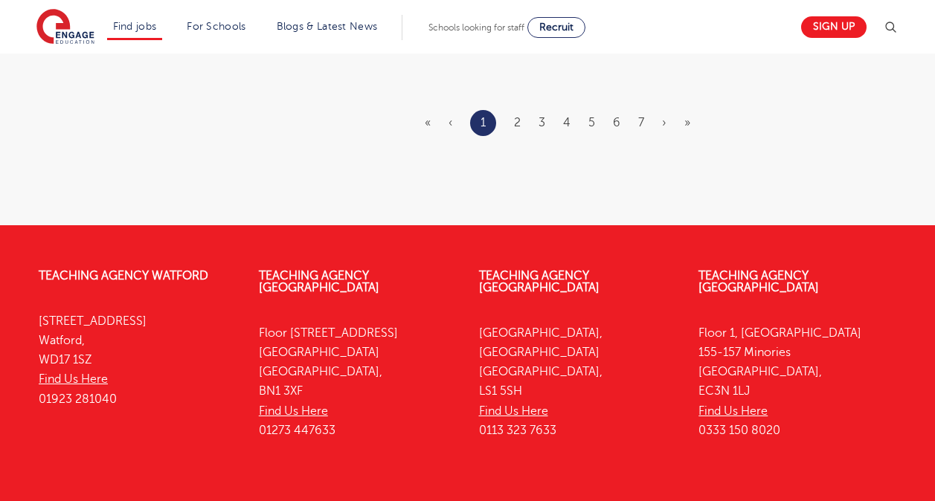
scroll to position [2064, 0]
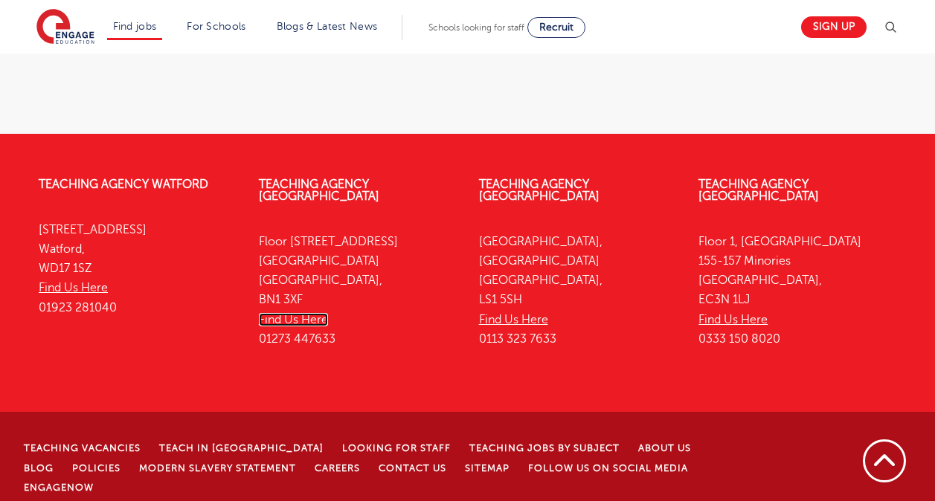
click at [307, 313] on link "Find Us Here" at bounding box center [293, 319] width 69 height 13
